Goal: Task Accomplishment & Management: Use online tool/utility

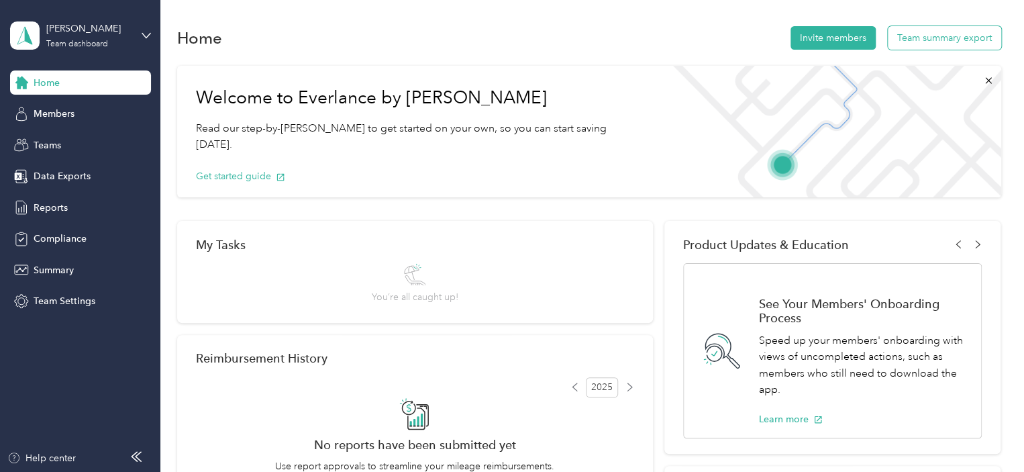
click at [920, 35] on button "Team summary export" at bounding box center [944, 37] width 113 height 23
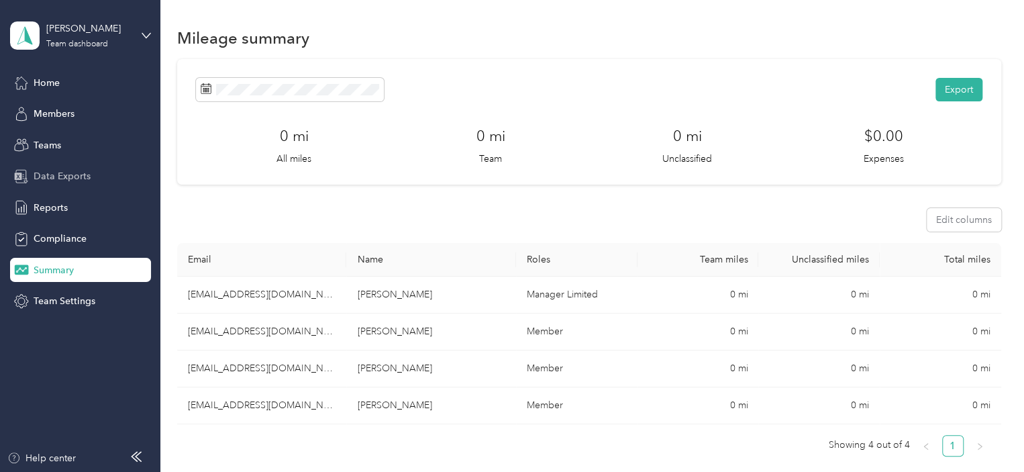
click at [59, 172] on span "Data Exports" at bounding box center [62, 176] width 57 height 14
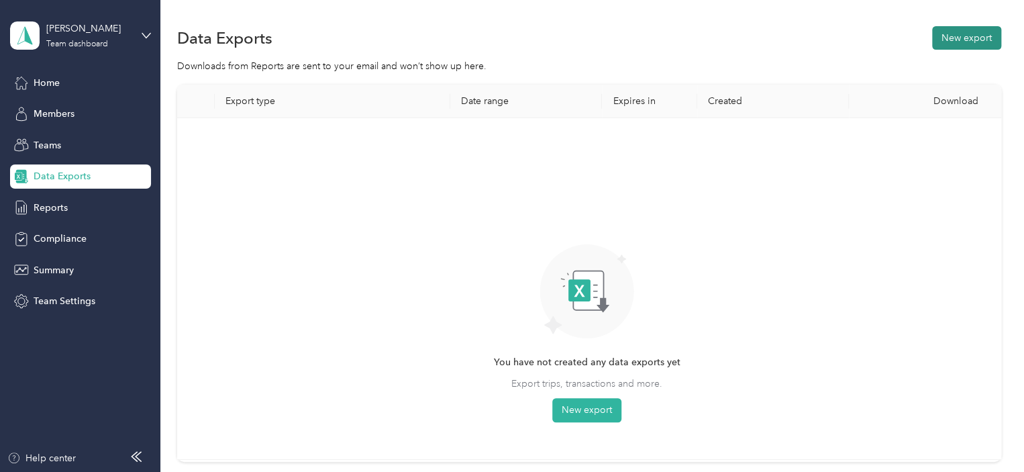
click at [947, 37] on button "New export" at bounding box center [966, 37] width 69 height 23
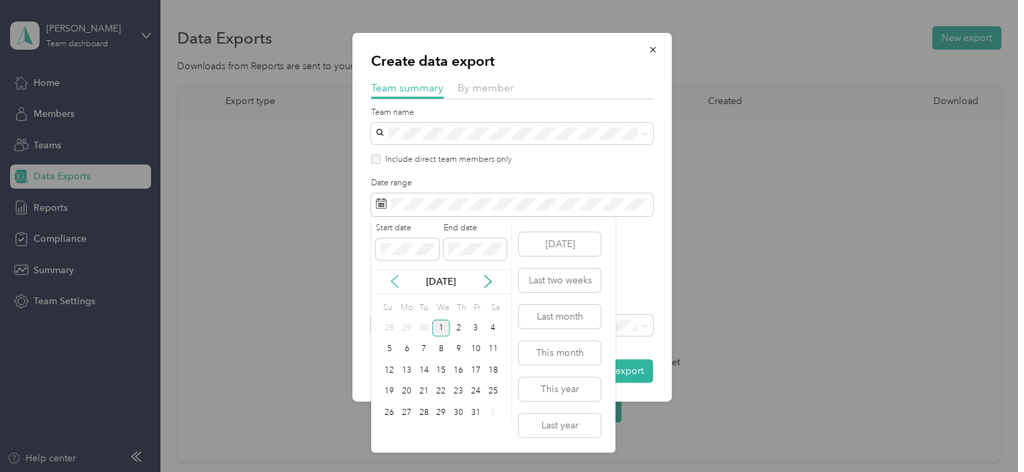
click at [399, 276] on icon at bounding box center [394, 281] width 13 height 13
click at [392, 389] on div "21" at bounding box center [389, 391] width 17 height 17
click at [422, 411] on div "30" at bounding box center [423, 412] width 17 height 17
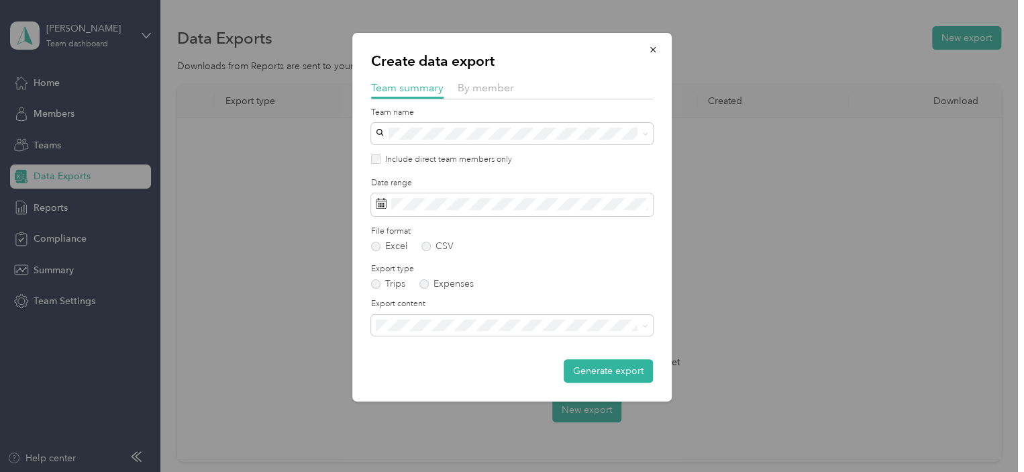
click at [475, 370] on span "Summary and full trips list" at bounding box center [434, 367] width 107 height 11
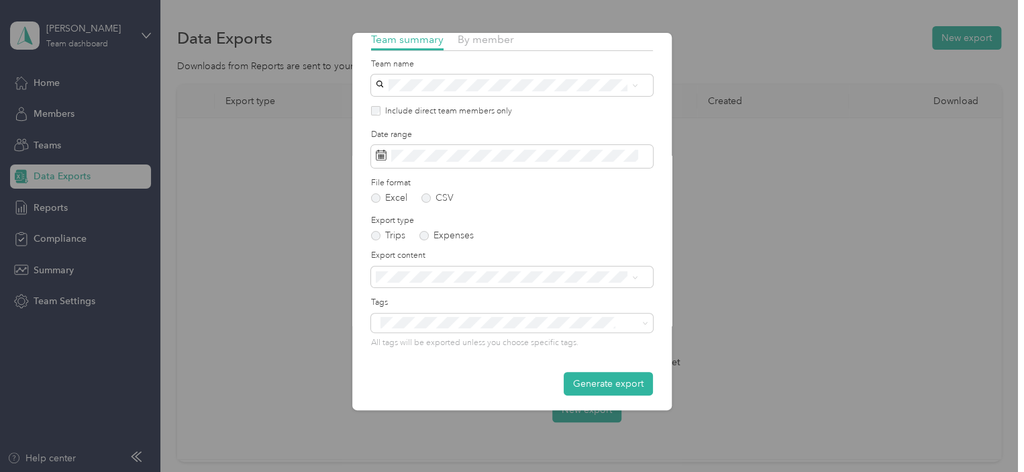
scroll to position [52, 0]
click at [607, 377] on button "Generate export" at bounding box center [608, 379] width 89 height 23
